Goal: Information Seeking & Learning: Check status

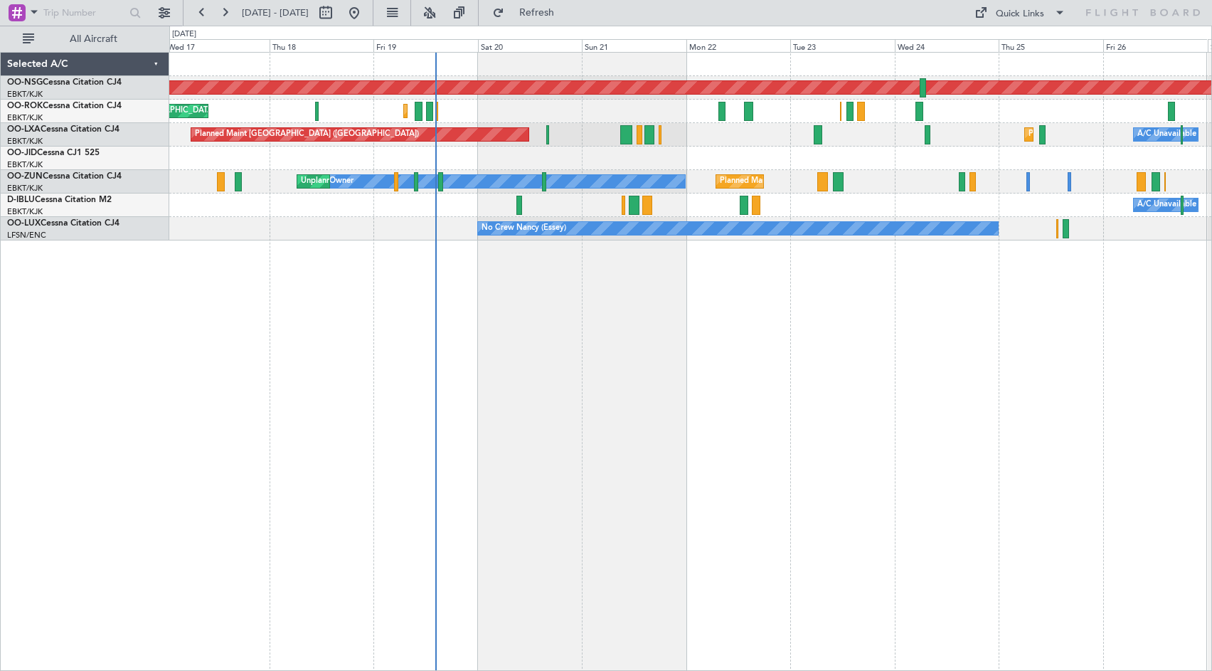
click at [806, 327] on div "Planned Maint [GEOGRAPHIC_DATA] ([GEOGRAPHIC_DATA]) Planned Maint [GEOGRAPHIC_D…" at bounding box center [690, 361] width 1042 height 619
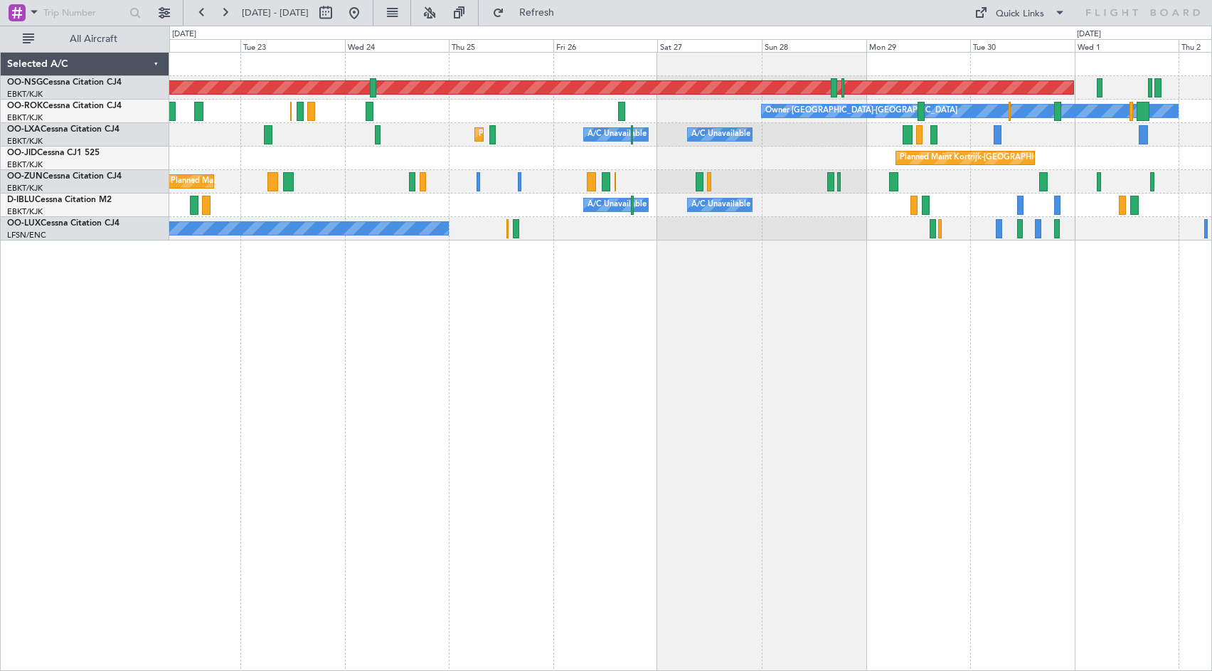
click at [343, 341] on div "Planned Maint [GEOGRAPHIC_DATA] ([GEOGRAPHIC_DATA]) Owner [GEOGRAPHIC_DATA]-[GE…" at bounding box center [690, 361] width 1042 height 619
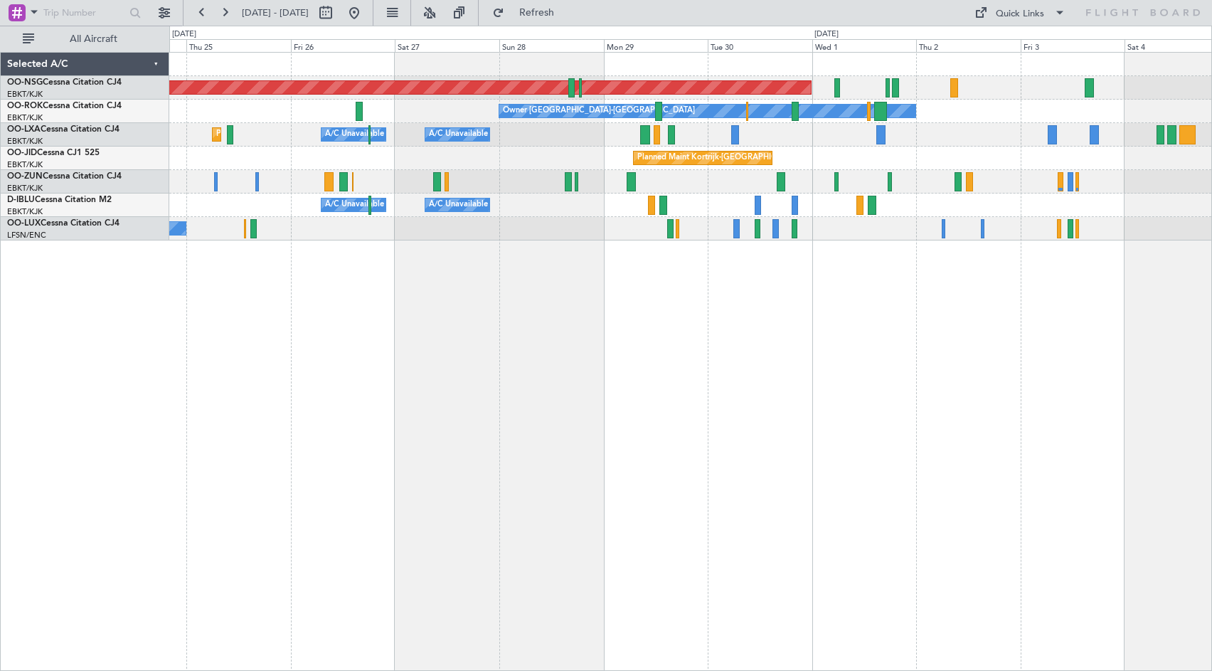
click at [718, 173] on div "Planned Maint Kortrijk-[GEOGRAPHIC_DATA]" at bounding box center [690, 181] width 1042 height 23
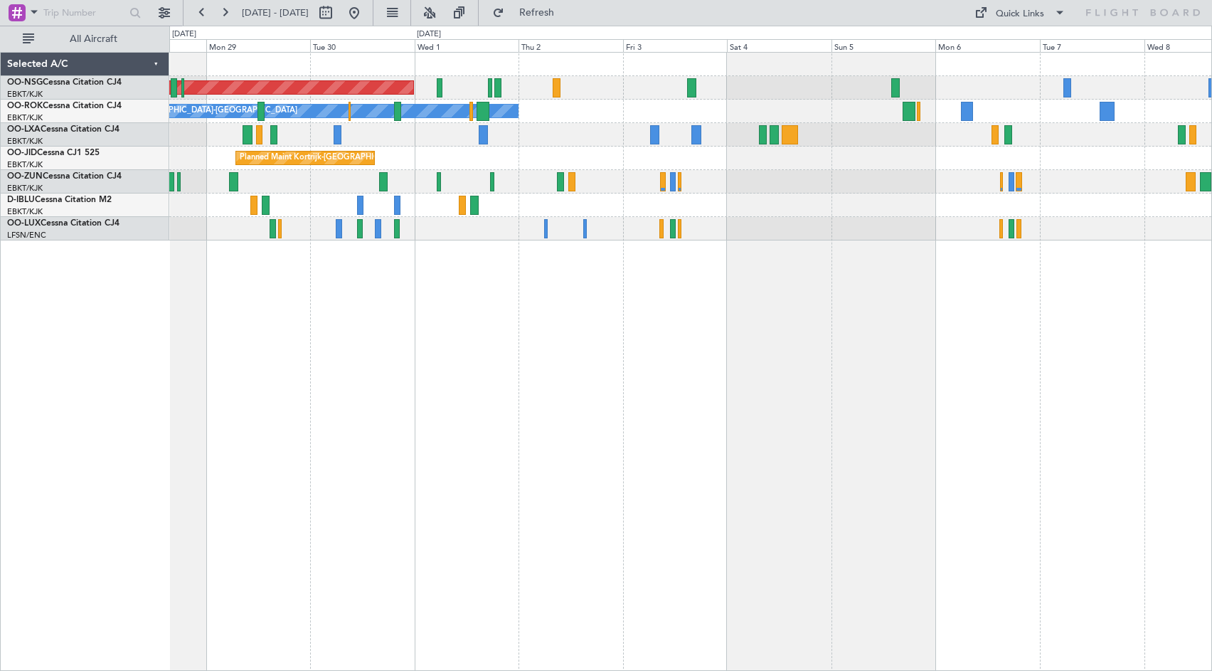
click at [433, 311] on div "Planned Maint [GEOGRAPHIC_DATA] ([GEOGRAPHIC_DATA]) Owner [GEOGRAPHIC_DATA]-[GE…" at bounding box center [690, 361] width 1042 height 619
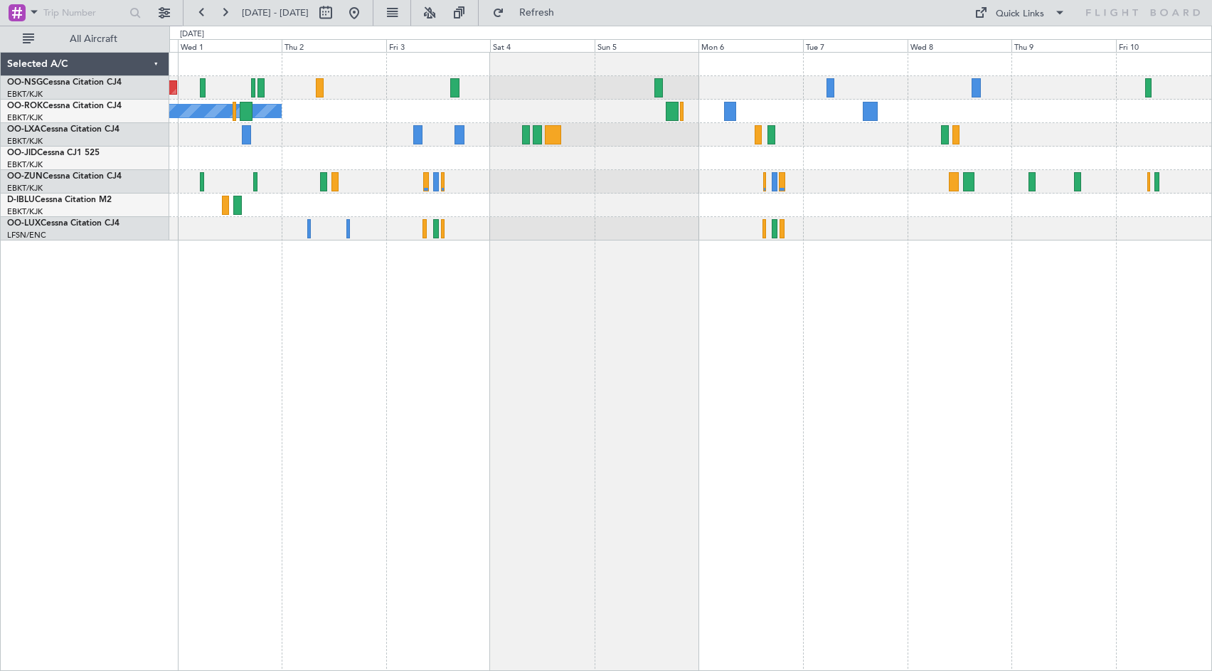
click at [777, 143] on div "Planned Maint [GEOGRAPHIC_DATA] ([GEOGRAPHIC_DATA]) Owner [GEOGRAPHIC_DATA]-[GE…" at bounding box center [690, 147] width 1042 height 188
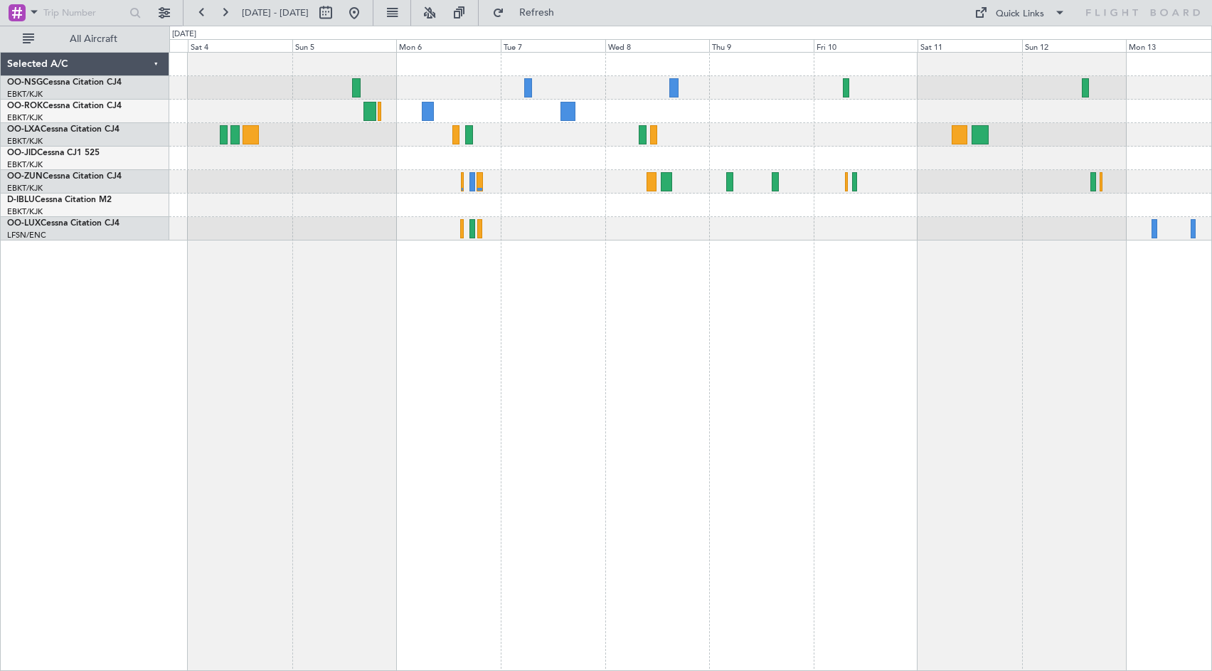
click at [757, 152] on div at bounding box center [690, 157] width 1042 height 23
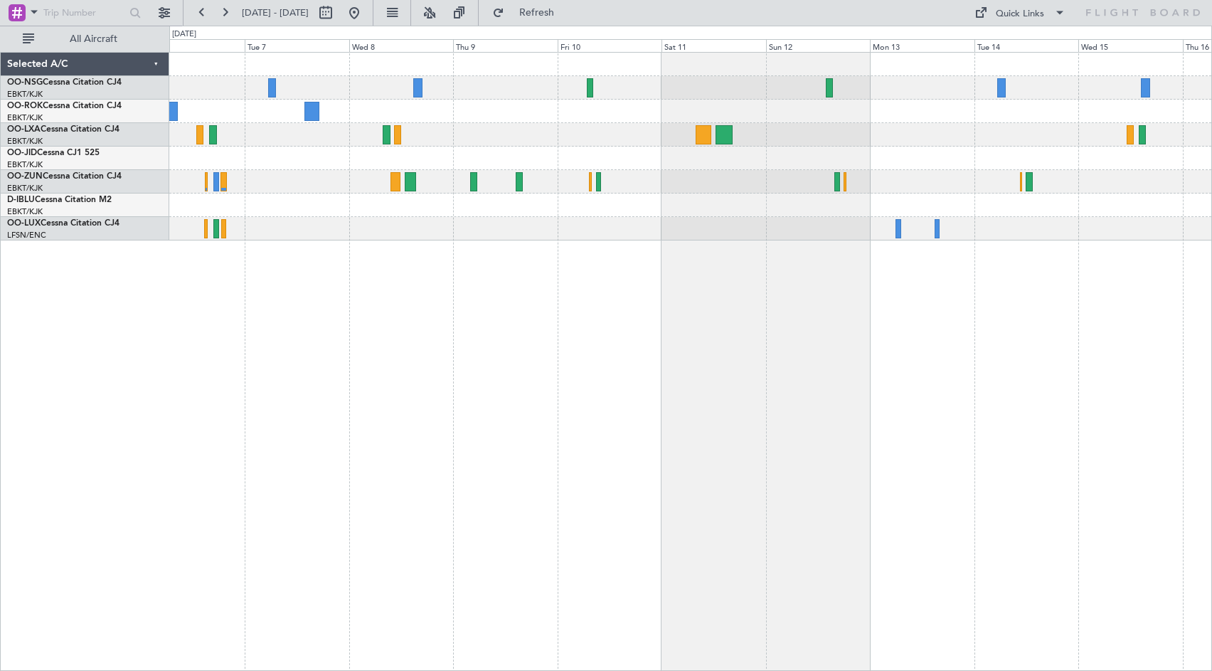
click at [734, 99] on div at bounding box center [690, 87] width 1042 height 23
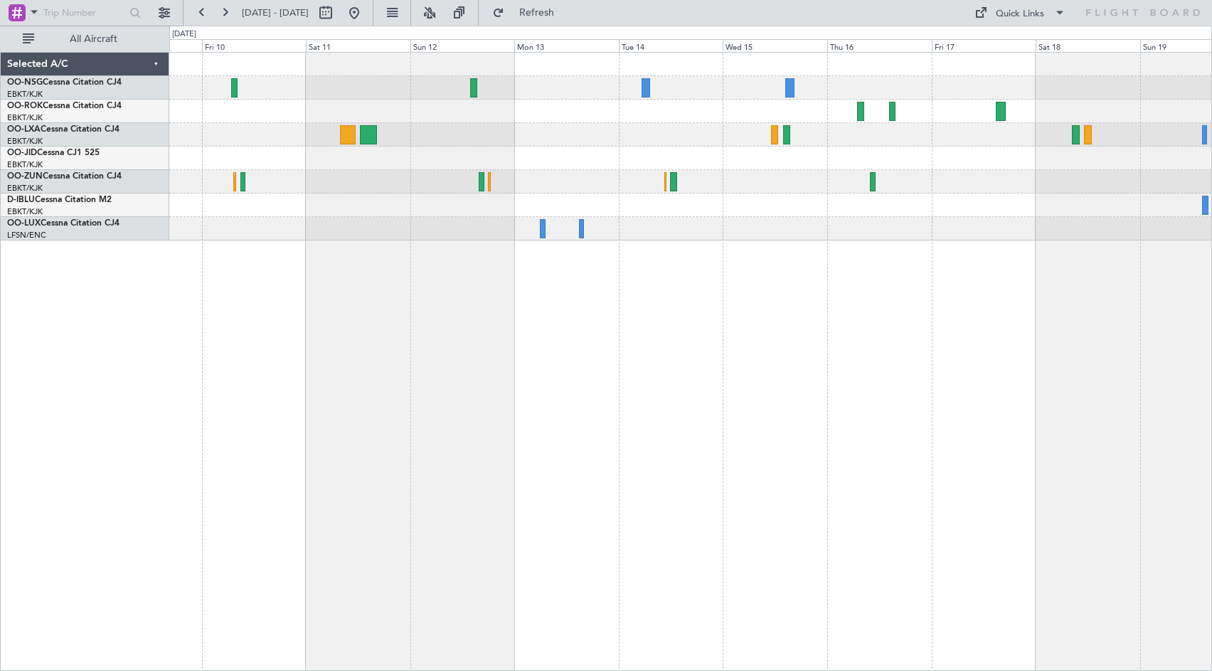
click at [695, 147] on div at bounding box center [690, 147] width 1042 height 188
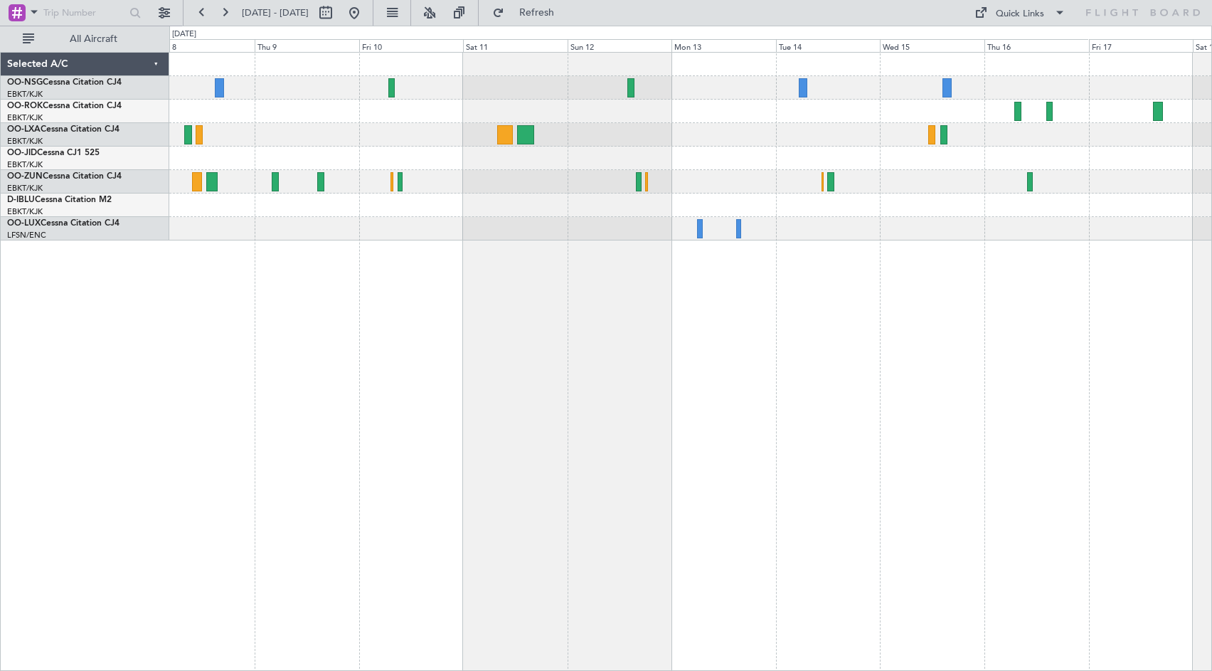
click at [1150, 139] on div at bounding box center [690, 147] width 1042 height 188
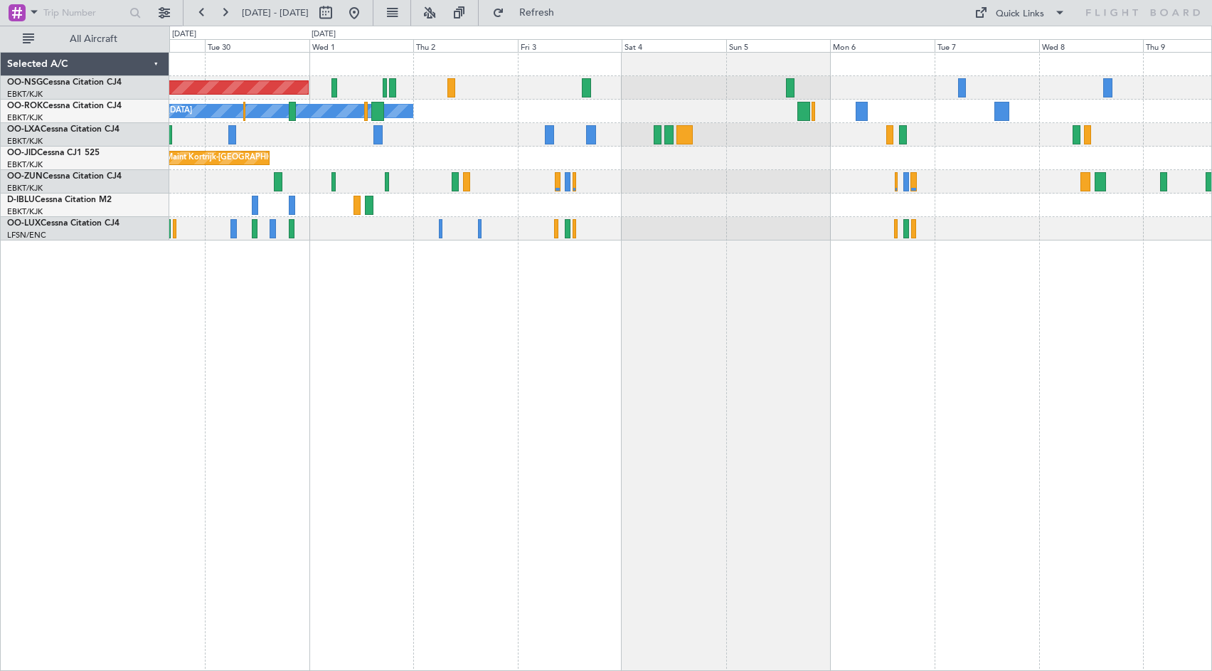
click at [792, 169] on div "Planned Maint [GEOGRAPHIC_DATA] ([GEOGRAPHIC_DATA]) Owner [GEOGRAPHIC_DATA]-[GE…" at bounding box center [690, 147] width 1042 height 188
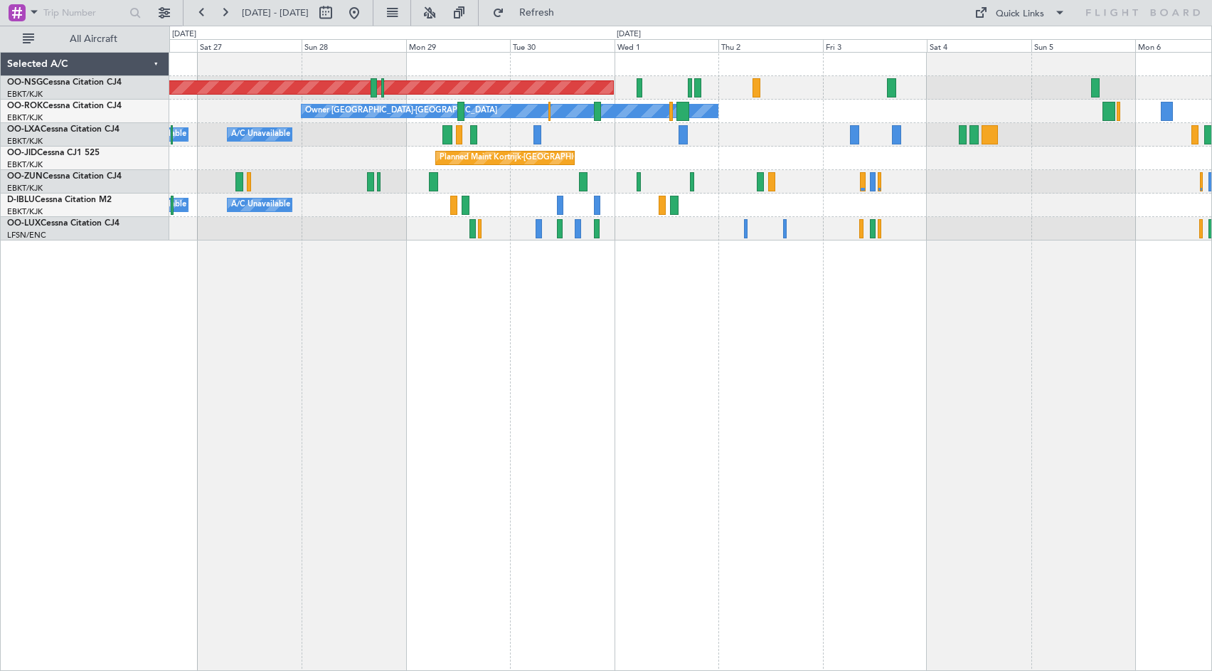
click at [902, 178] on div at bounding box center [690, 181] width 1042 height 23
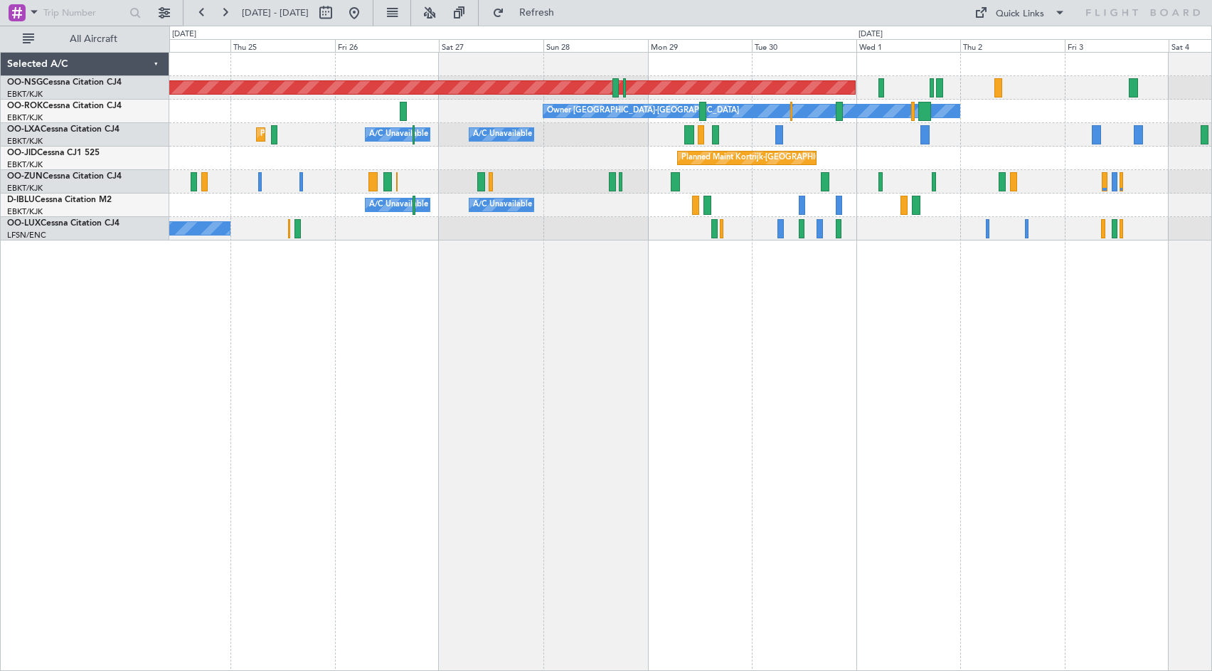
click at [608, 144] on div "Planned Maint [GEOGRAPHIC_DATA] ([GEOGRAPHIC_DATA]) Owner [GEOGRAPHIC_DATA]-[GE…" at bounding box center [690, 147] width 1042 height 188
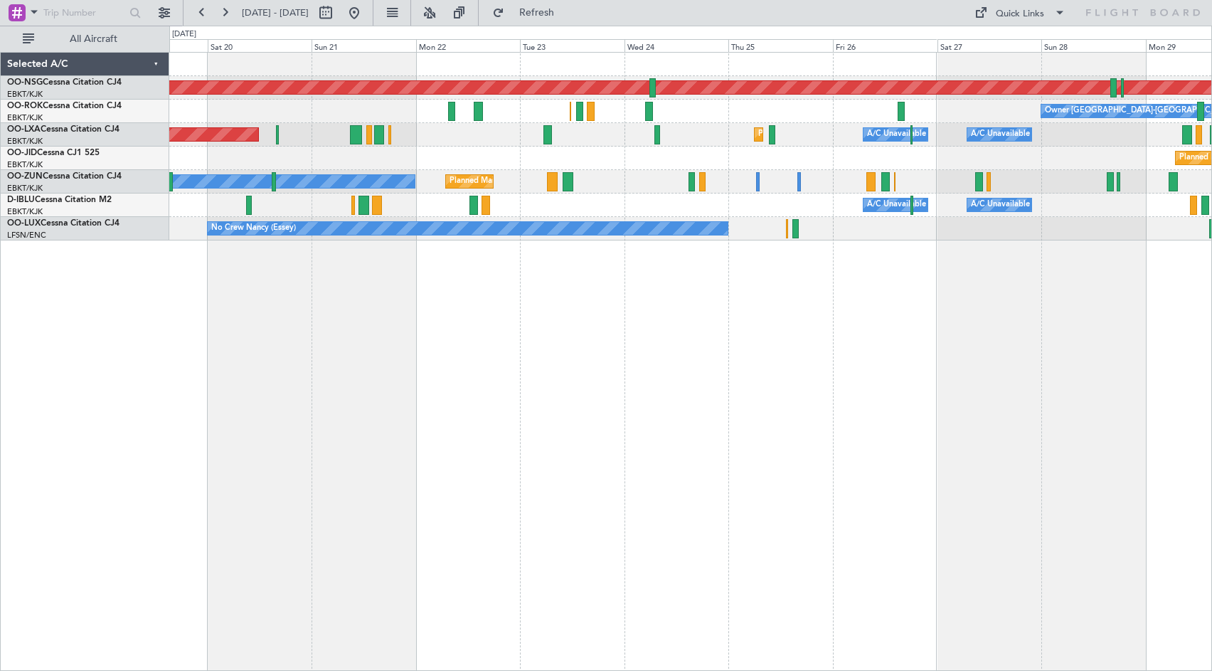
click at [922, 275] on div "Planned Maint [GEOGRAPHIC_DATA] ([GEOGRAPHIC_DATA]) Owner [GEOGRAPHIC_DATA]-[GE…" at bounding box center [690, 361] width 1042 height 619
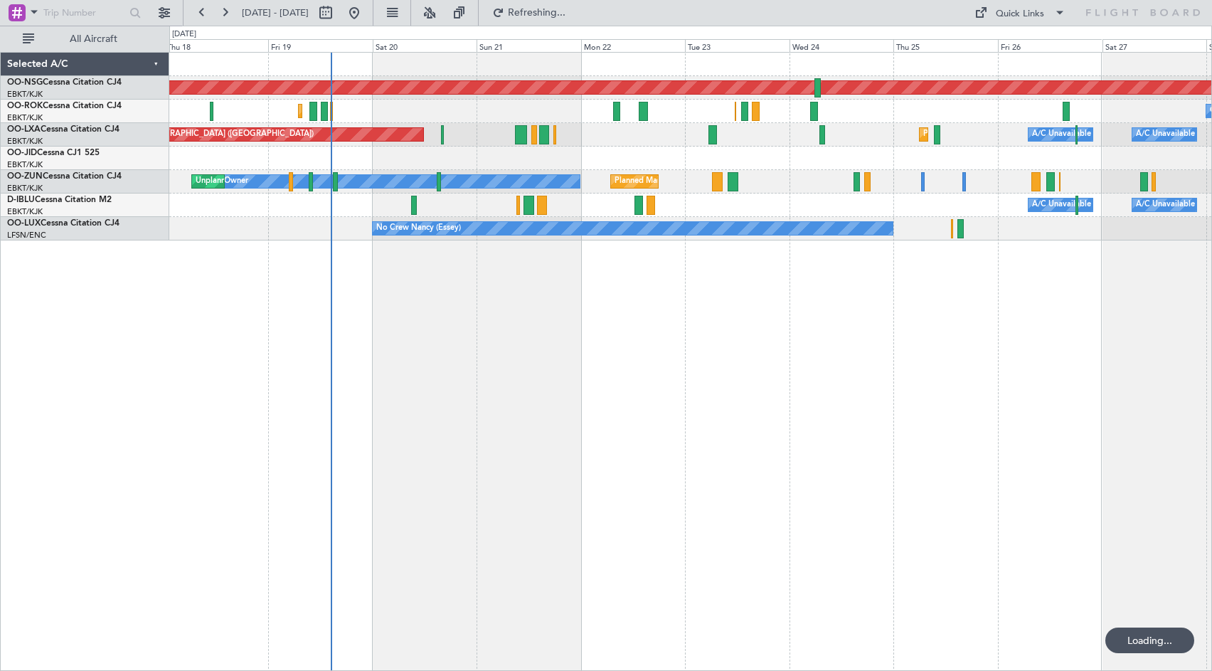
click at [791, 283] on div "Planned Maint [GEOGRAPHIC_DATA] ([GEOGRAPHIC_DATA]) Owner [GEOGRAPHIC_DATA]-[GE…" at bounding box center [690, 361] width 1042 height 619
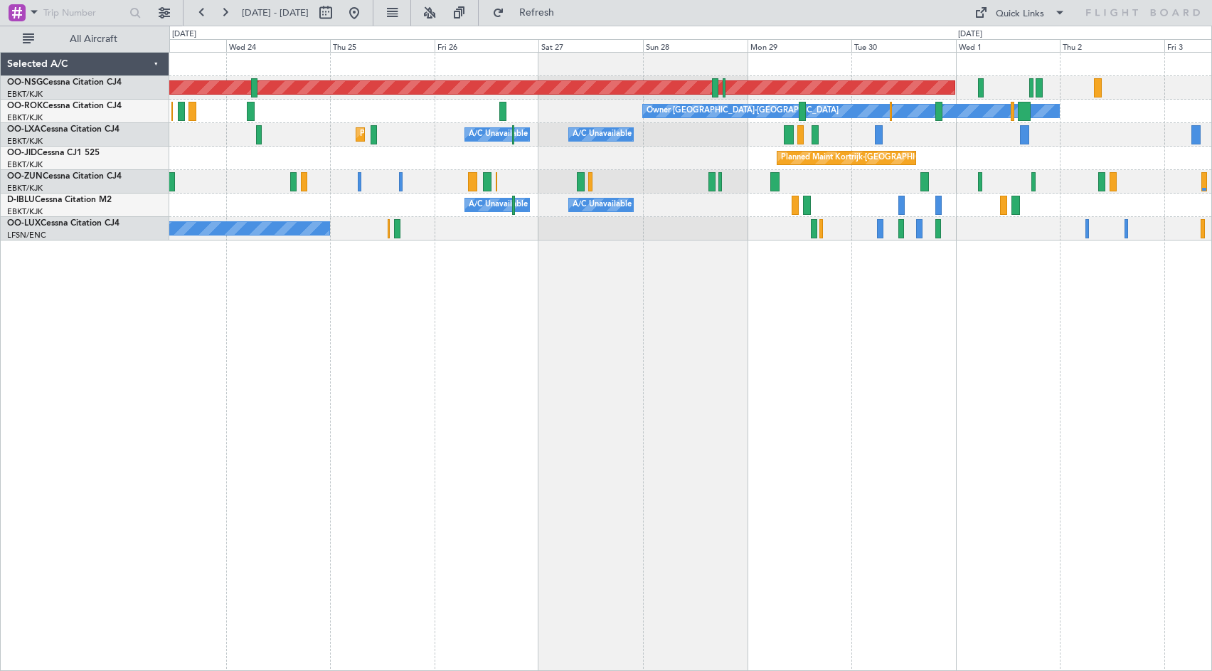
click at [384, 310] on div "Planned Maint [GEOGRAPHIC_DATA] ([GEOGRAPHIC_DATA]) Owner [GEOGRAPHIC_DATA]-[GE…" at bounding box center [690, 361] width 1042 height 619
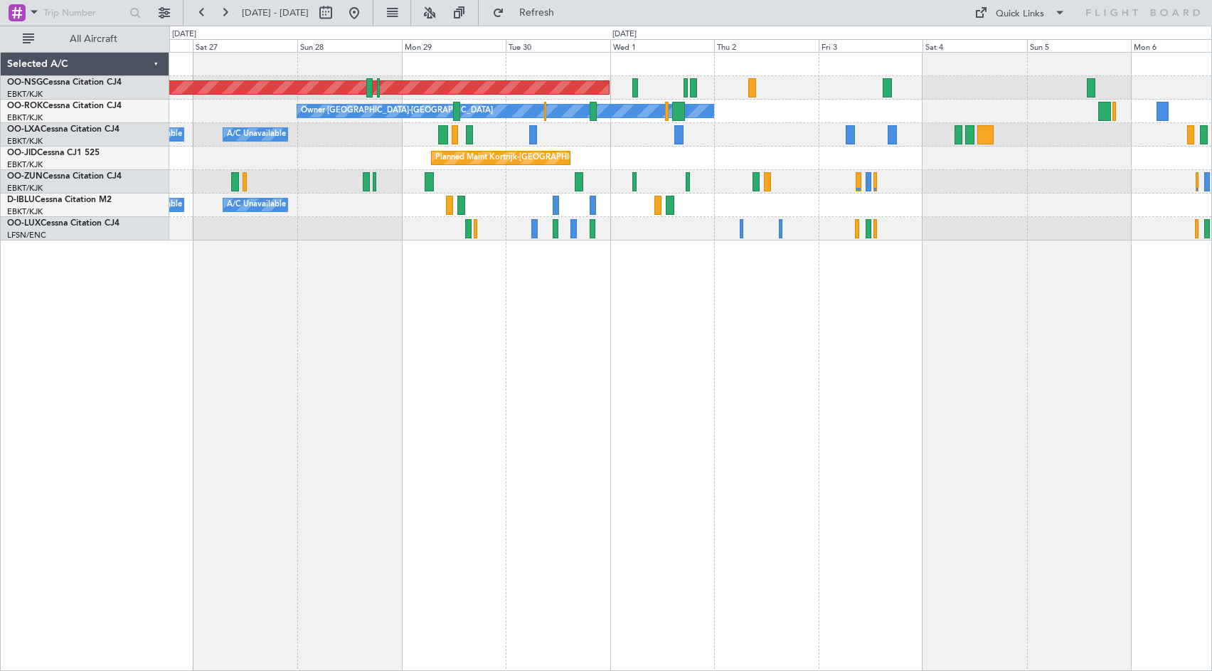
click at [707, 176] on div "Planned Maint [GEOGRAPHIC_DATA] ([GEOGRAPHIC_DATA]) Owner [GEOGRAPHIC_DATA]-[GE…" at bounding box center [690, 147] width 1042 height 188
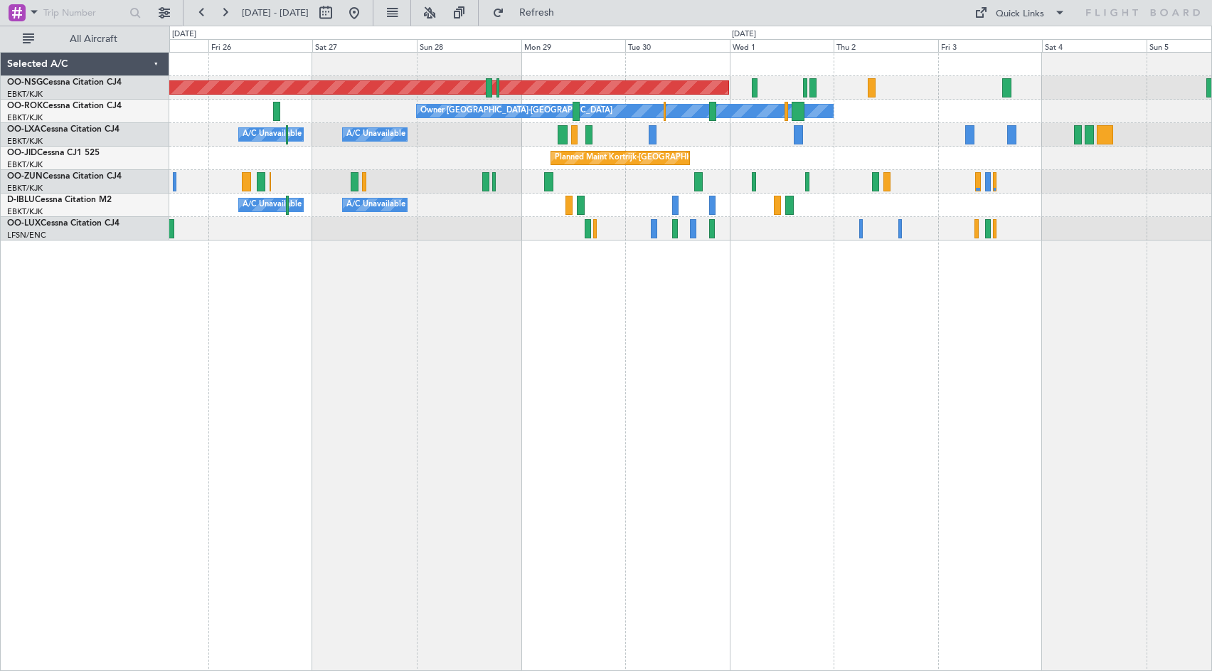
click at [862, 143] on div "A/C Unavailable [GEOGRAPHIC_DATA] ([GEOGRAPHIC_DATA] National) A/C Unavailable …" at bounding box center [690, 134] width 1042 height 23
